Goal: Transaction & Acquisition: Purchase product/service

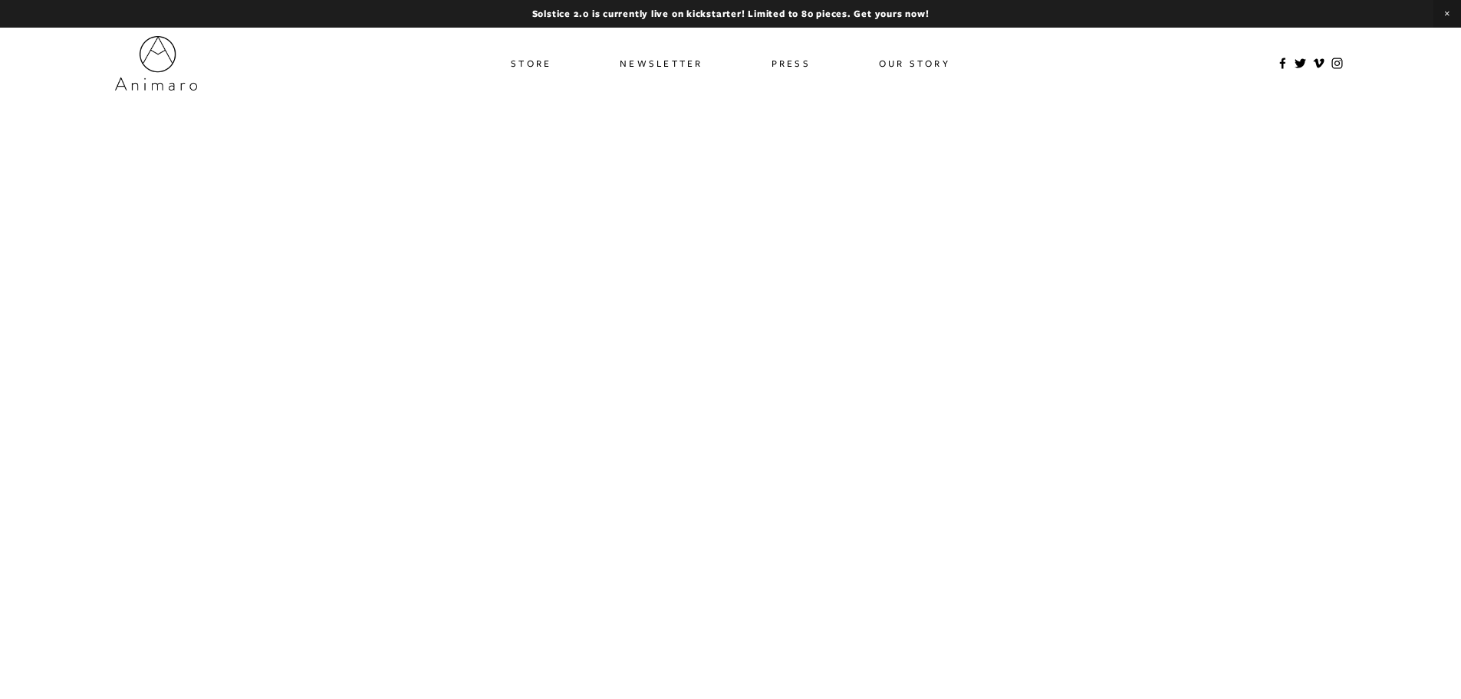
click at [527, 67] on link "Store" at bounding box center [531, 63] width 41 height 22
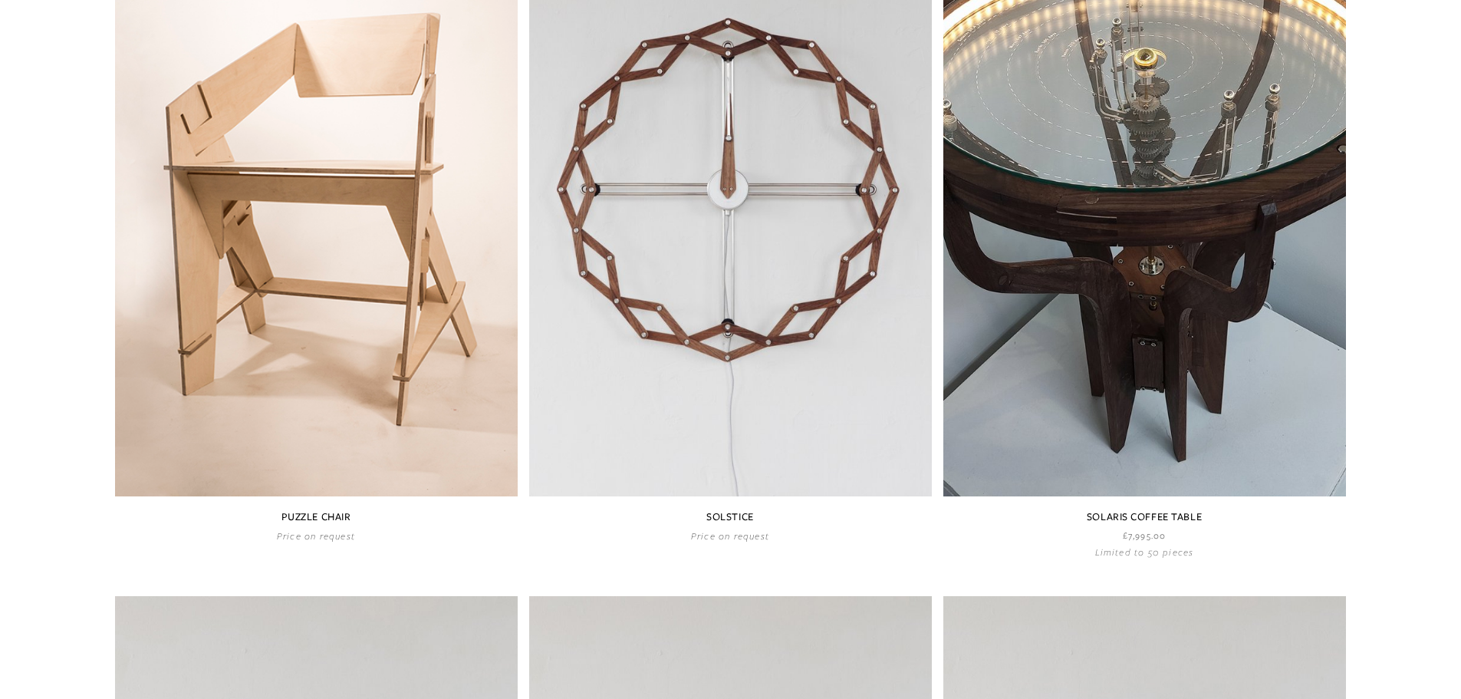
scroll to position [920, 0]
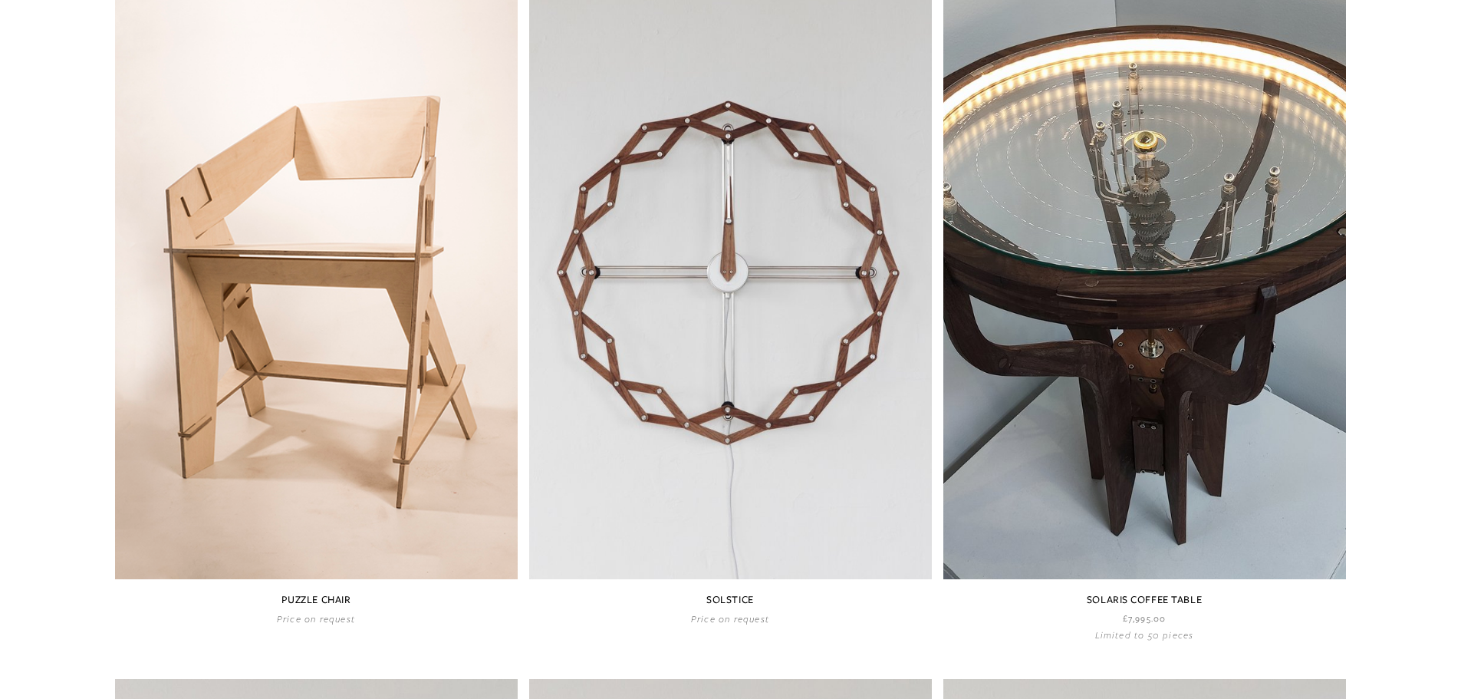
click at [766, 304] on link at bounding box center [730, 300] width 403 height 650
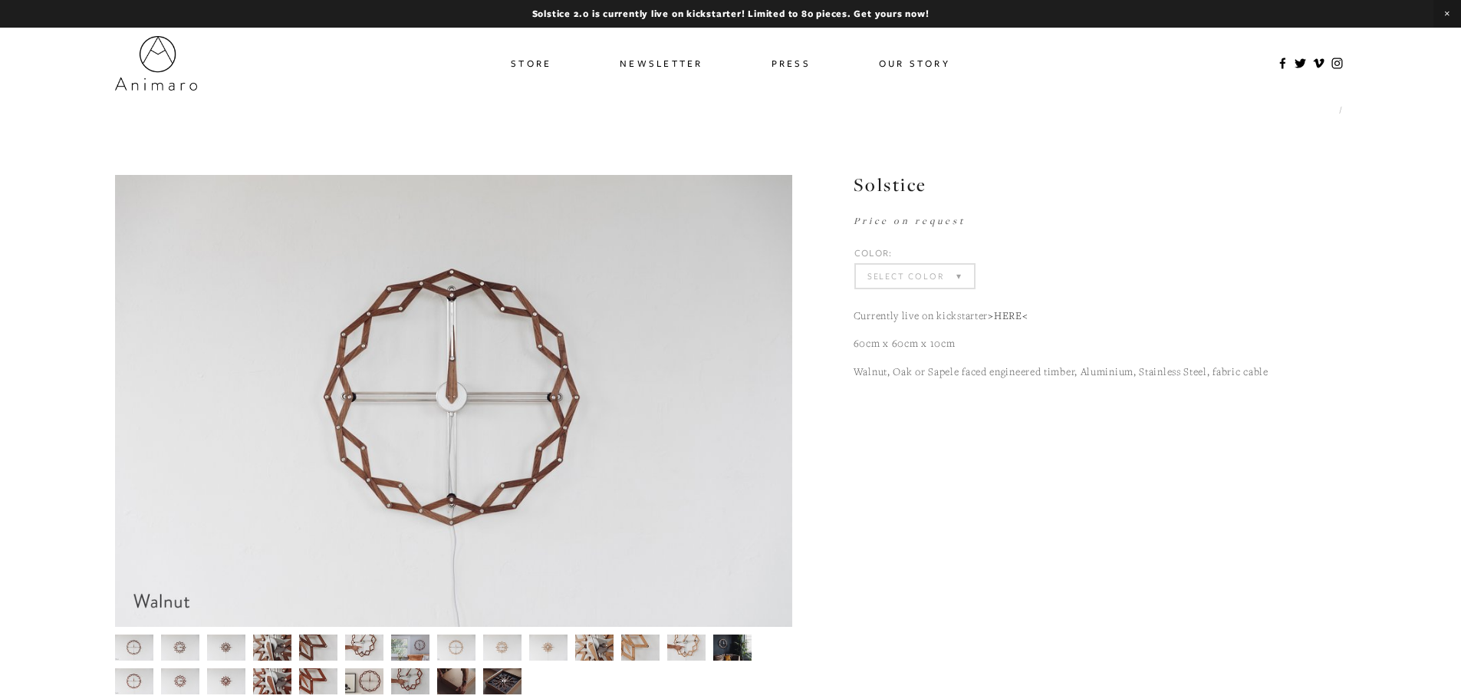
click at [926, 272] on select "Select Color Walnut Sapele Oak" at bounding box center [915, 276] width 118 height 23
select select "Walnut"
click at [856, 265] on select "Select Color Walnut (Sold Out) Sapele (Sold Out) Oak (Sold Out)" at bounding box center [915, 276] width 118 height 23
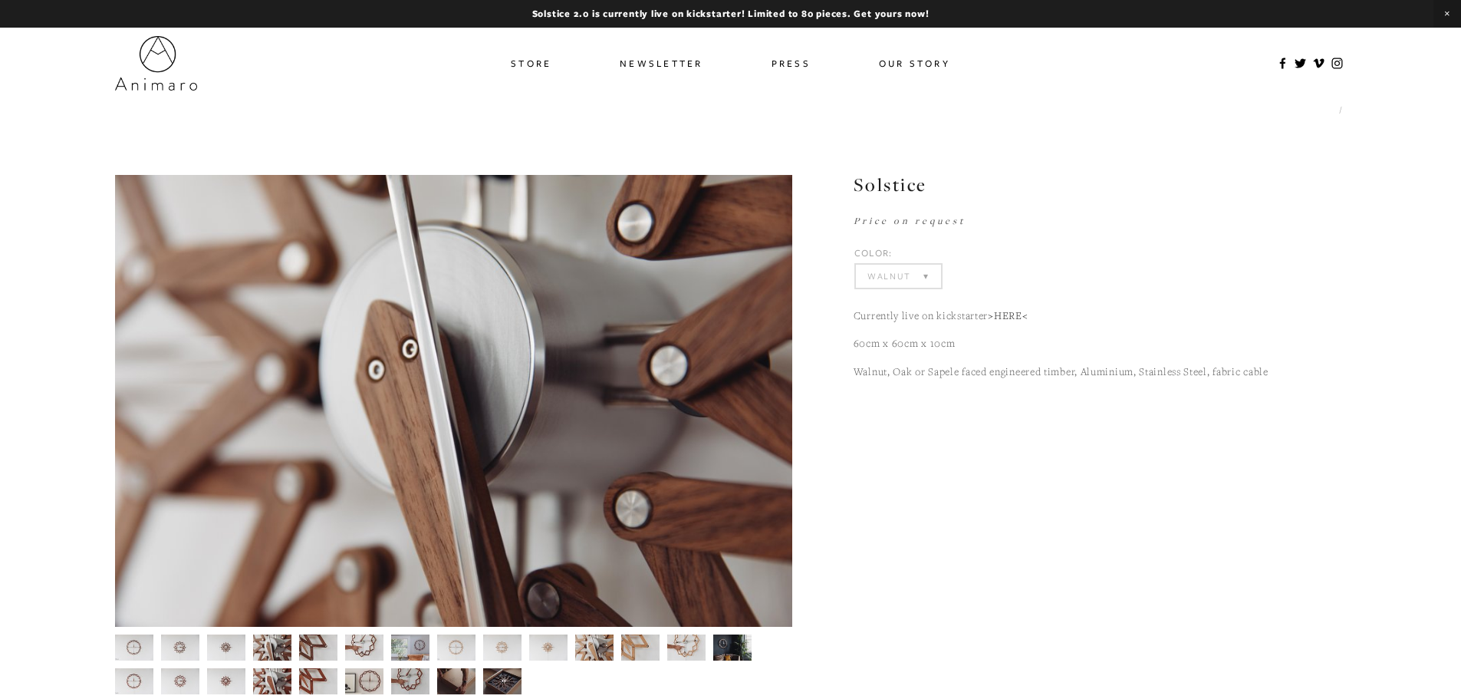
click at [905, 281] on select "Select Color Walnut Sapele Oak" at bounding box center [898, 276] width 85 height 23
select select "Select Color"
click at [856, 265] on select "Select Color Walnut (Sold Out) Sapele (Sold Out) Oak (Sold Out)" at bounding box center [898, 276] width 85 height 23
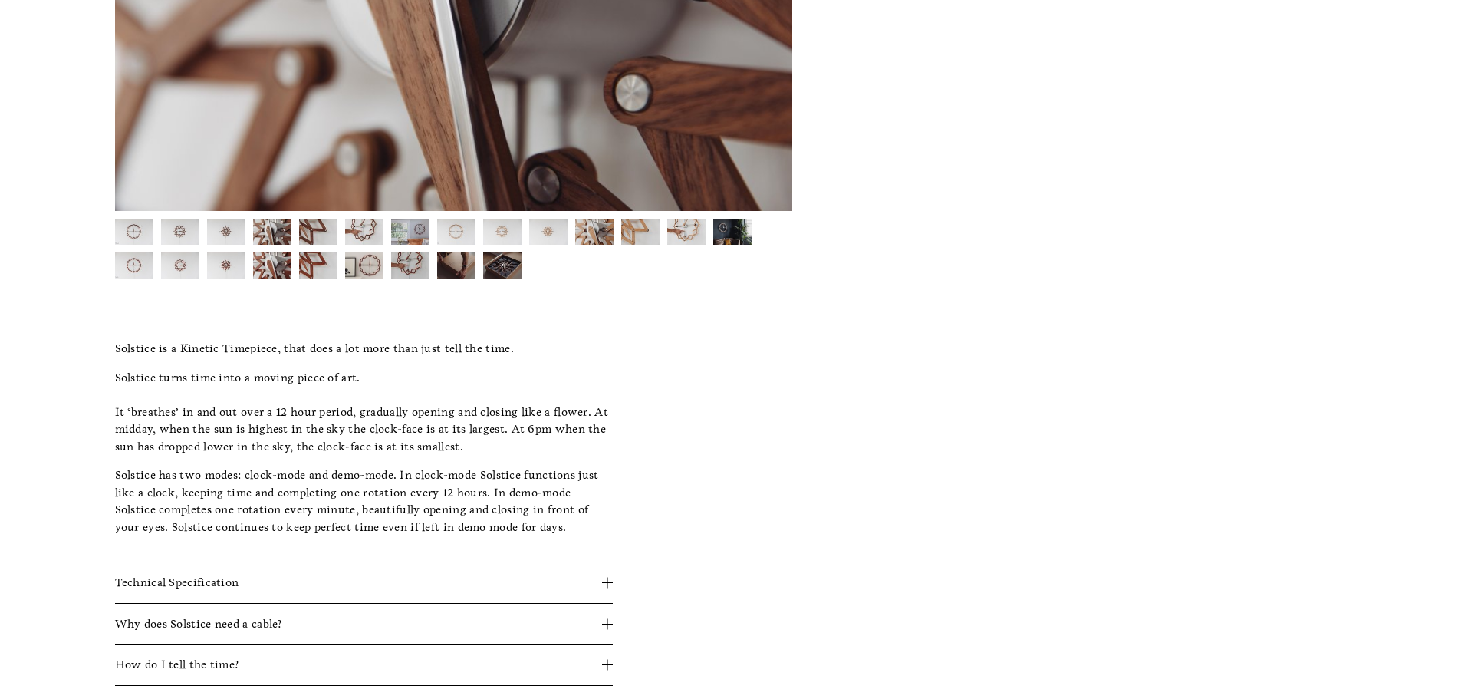
scroll to position [412, 0]
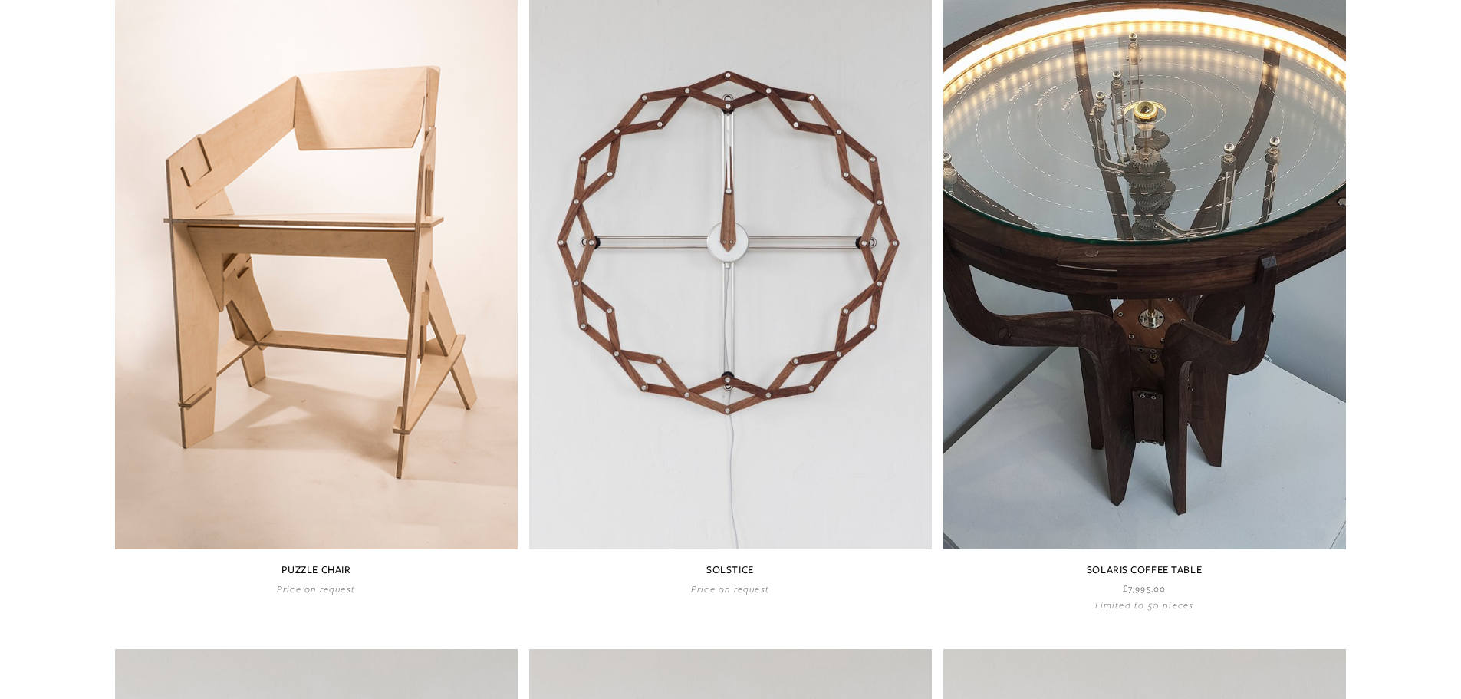
scroll to position [935, 0]
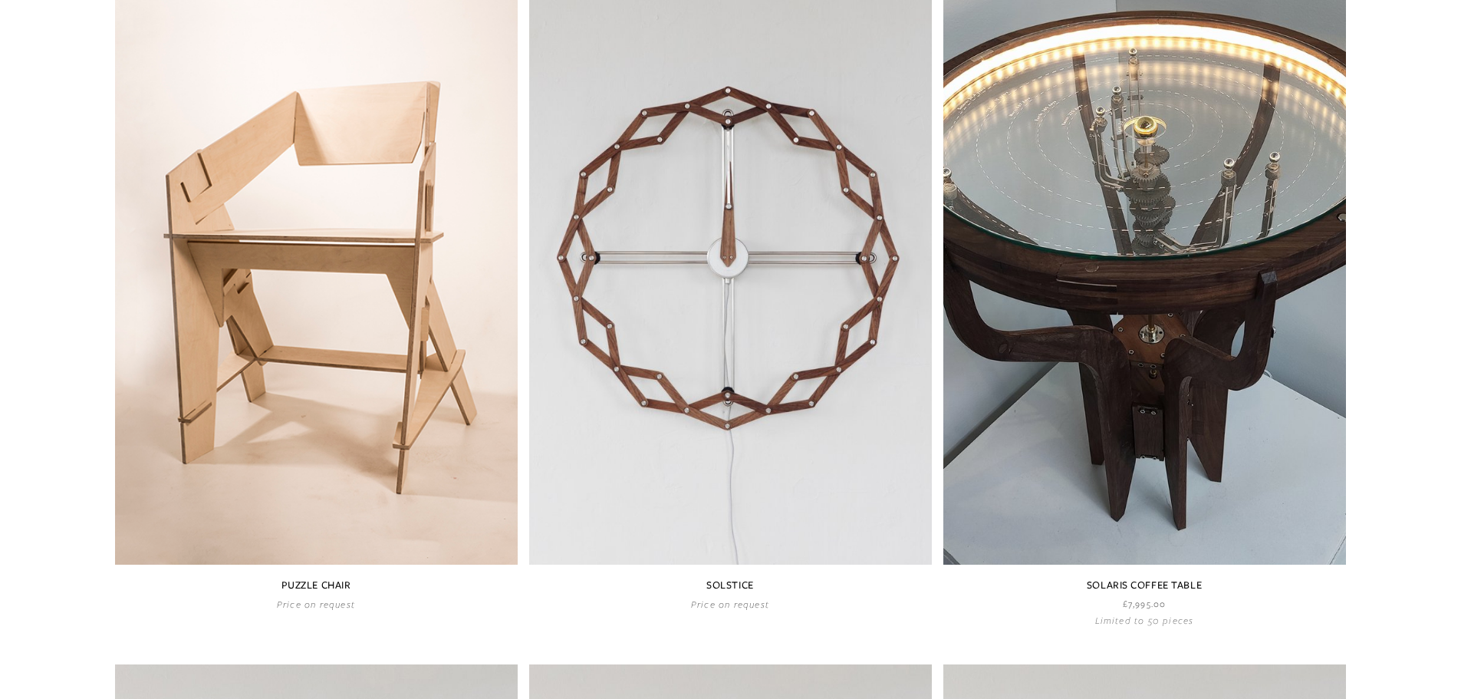
click at [1138, 299] on link at bounding box center [1144, 293] width 403 height 665
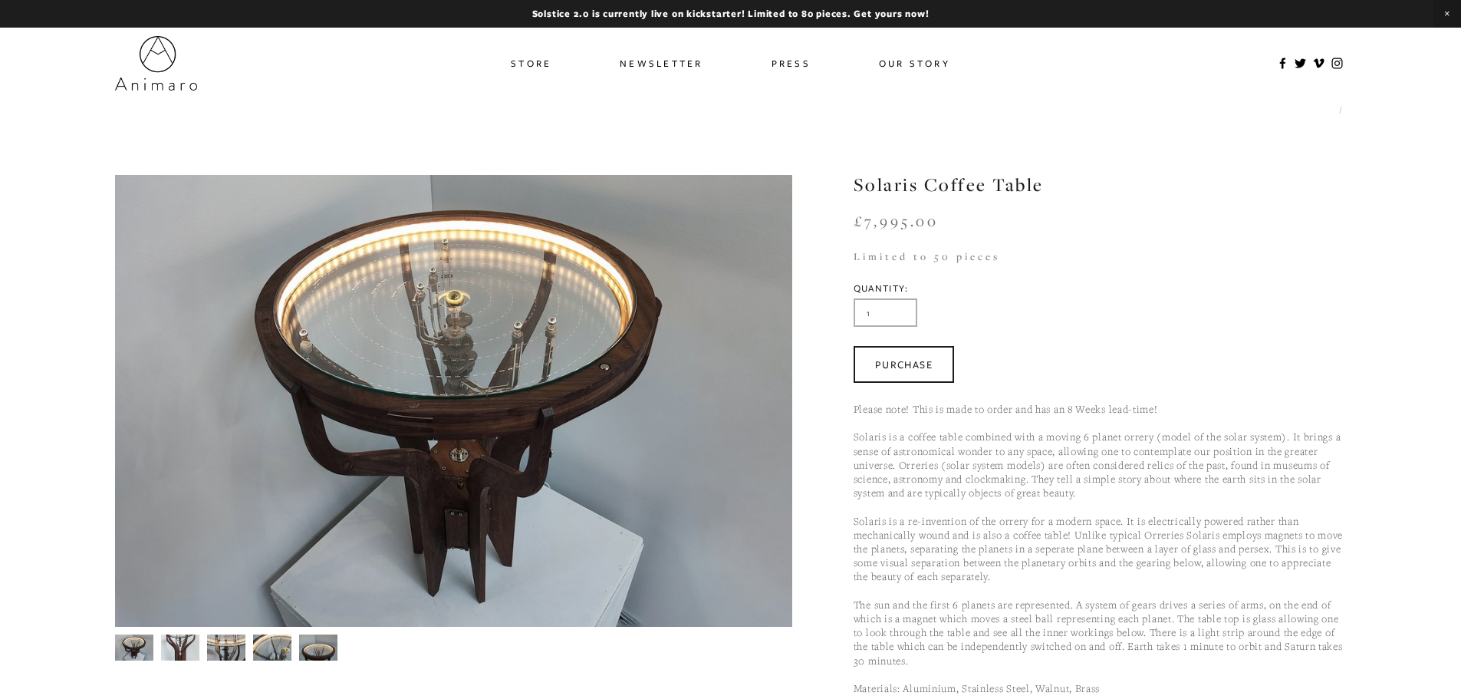
click at [315, 647] on img at bounding box center [318, 647] width 38 height 29
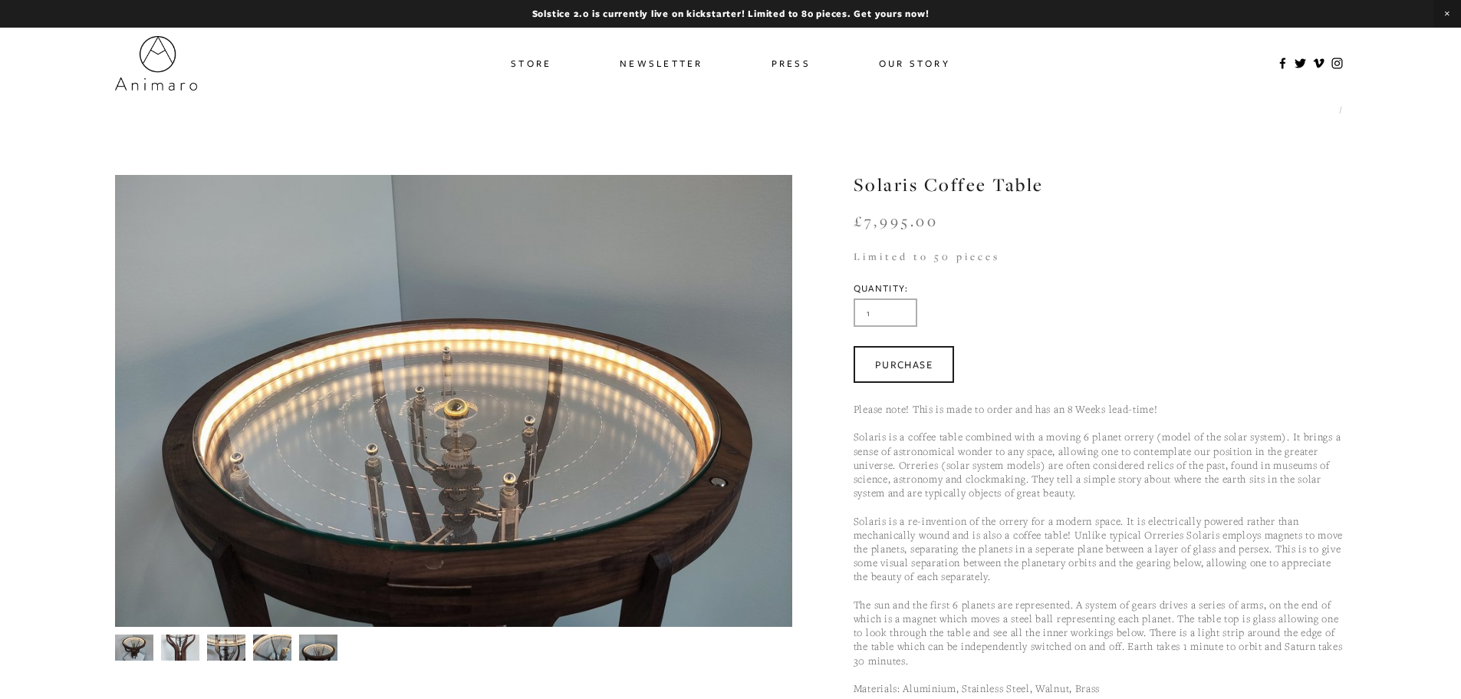
click at [268, 655] on img at bounding box center [272, 647] width 38 height 29
